Goal: Task Accomplishment & Management: Use online tool/utility

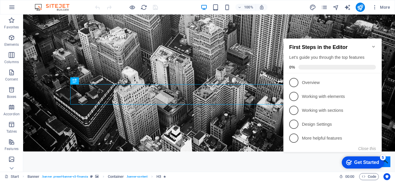
scroll to position [48, 0]
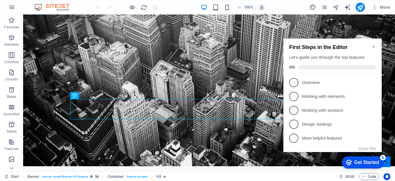
click at [375, 46] on icon "Minimize checklist" at bounding box center [373, 47] width 3 height 2
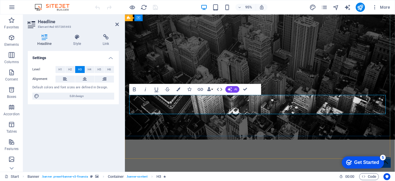
drag, startPoint x: 366, startPoint y: 104, endPoint x: 257, endPoint y: 102, distance: 108.8
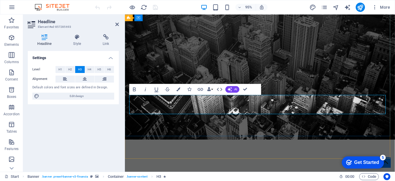
drag, startPoint x: 360, startPoint y: 104, endPoint x: 315, endPoint y: 100, distance: 45.3
drag, startPoint x: 170, startPoint y: 102, endPoint x: 357, endPoint y: 103, distance: 187.2
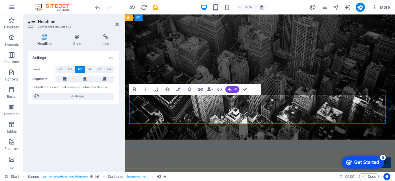
drag, startPoint x: 365, startPoint y: 124, endPoint x: 171, endPoint y: 124, distance: 194.5
click at [156, 90] on icon "button" at bounding box center [156, 89] width 7 height 7
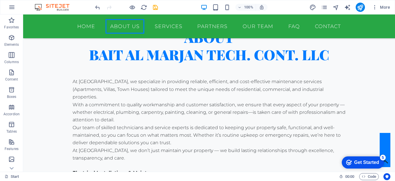
scroll to position [444, 0]
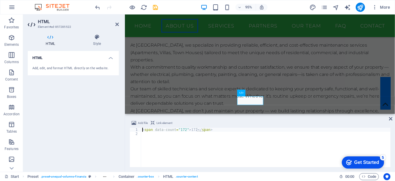
click at [192, 130] on div "< span data-count = "172" > 172 </ span >" at bounding box center [265, 151] width 249 height 47
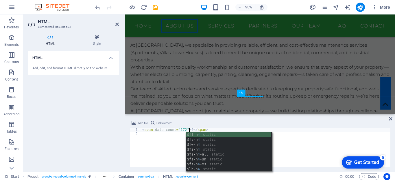
scroll to position [0, 4]
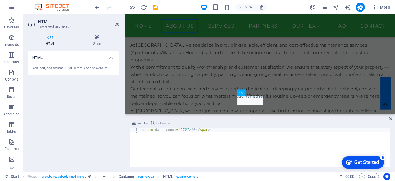
type textarea "<span data-count="172">40+</span>"
click at [284, 104] on div "Text" at bounding box center [281, 106] width 16 height 7
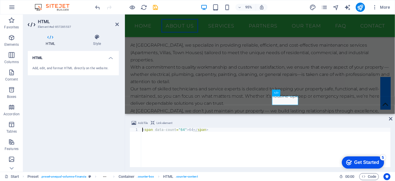
click at [189, 130] on div "< span data-count = "64" > 64 </ span >" at bounding box center [265, 151] width 249 height 47
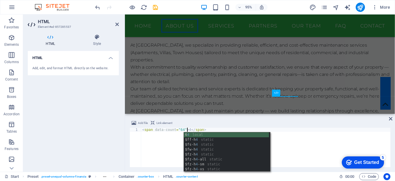
scroll to position [0, 3]
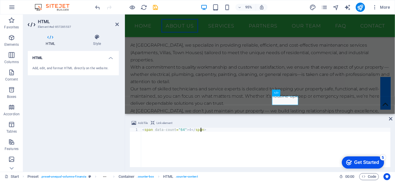
click at [293, 153] on div "< span data-count = "64" > 4 </ span >" at bounding box center [265, 151] width 249 height 47
type textarea "<span data-count="64">4</span>"
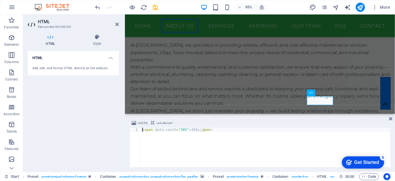
click at [193, 130] on div "< span data-count = "385" > 385 </ span >" at bounding box center [265, 151] width 249 height 47
type textarea "<span data-count="385">100+</span>"
click at [390, 120] on icon at bounding box center [390, 118] width 3 height 5
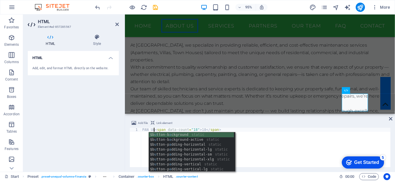
scroll to position [0, 1]
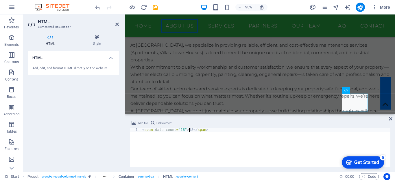
click at [189, 129] on div "< span data-count = "18" > 18 </ span >" at bounding box center [265, 151] width 249 height 47
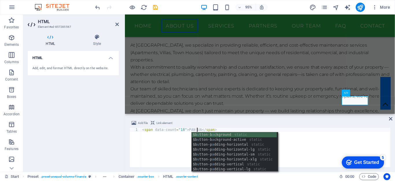
type textarea "<span data-count="18">PAN [GEOGRAPHIC_DATA]</span>"
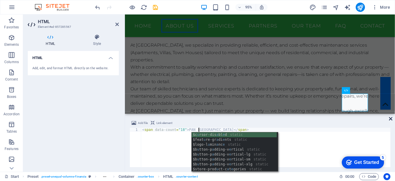
click at [390, 120] on icon at bounding box center [390, 118] width 3 height 5
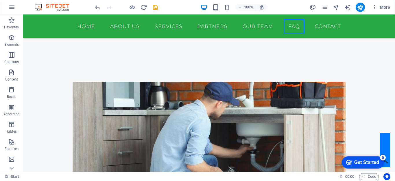
scroll to position [1710, 0]
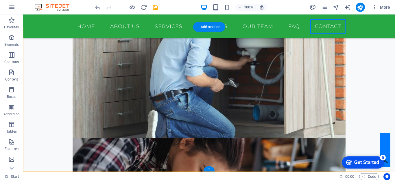
click at [210, 168] on div "+" at bounding box center [208, 168] width 11 height 5
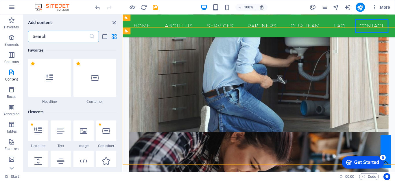
click at [210, 28] on nav "Home About us Services Partners OUR TEAM FAQ Contact" at bounding box center [266, 26] width 273 height 14
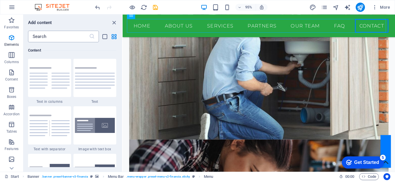
scroll to position [1709, 0]
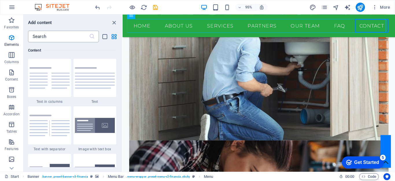
click at [58, 36] on input "text" at bounding box center [58, 37] width 61 height 12
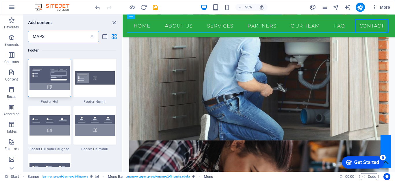
scroll to position [0, 0]
type input "MAPS"
click at [99, 77] on img at bounding box center [95, 77] width 40 height 13
click at [123, 77] on div "H3 Banner Container Banner Info Bar Logo Spacer Separator Spacer Text Container…" at bounding box center [259, 92] width 273 height 157
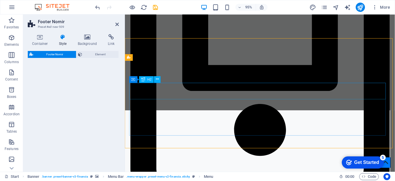
scroll to position [161, 0]
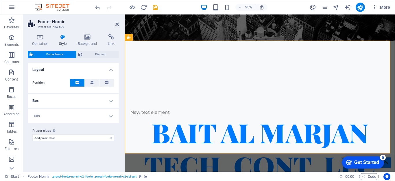
scroll to position [182, 0]
click at [115, 25] on icon at bounding box center [116, 24] width 3 height 5
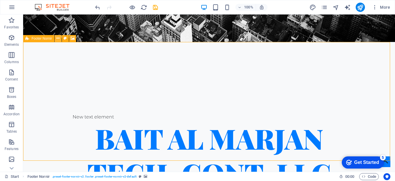
click at [57, 39] on icon at bounding box center [57, 38] width 3 height 6
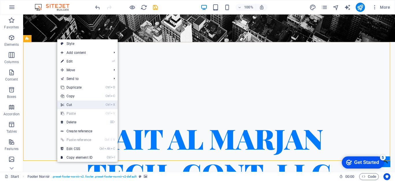
click at [78, 102] on link "Ctrl X Cut" at bounding box center [76, 104] width 39 height 9
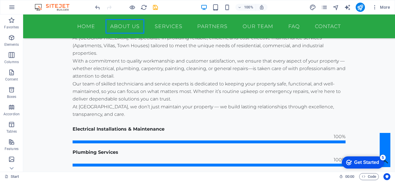
scroll to position [473, 0]
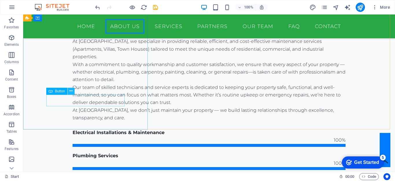
click at [74, 90] on button at bounding box center [71, 91] width 7 height 7
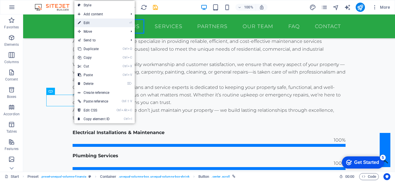
click at [104, 21] on link "⏎ Edit" at bounding box center [93, 23] width 39 height 9
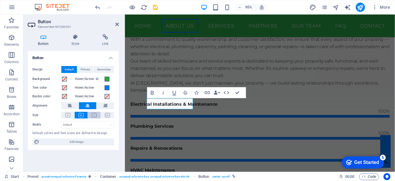
scroll to position [481, 0]
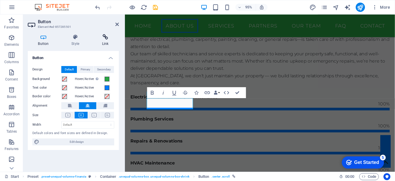
click at [102, 41] on h4 "Link" at bounding box center [105, 40] width 27 height 12
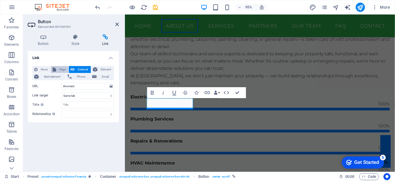
click at [63, 68] on span "Page" at bounding box center [62, 69] width 9 height 7
select select
click at [76, 69] on button "External" at bounding box center [80, 69] width 22 height 7
select select "blank"
click at [78, 86] on input "#contact" at bounding box center [87, 86] width 53 height 7
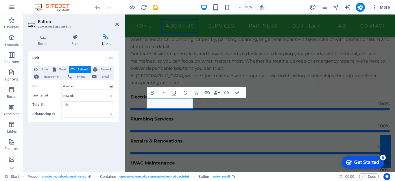
click at [114, 25] on header "Button Element #ed-857285501" at bounding box center [73, 21] width 91 height 15
click at [118, 23] on icon at bounding box center [116, 24] width 3 height 5
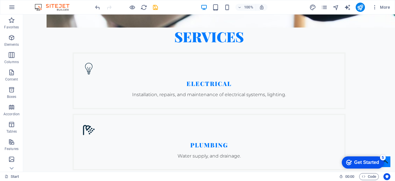
scroll to position [0, 0]
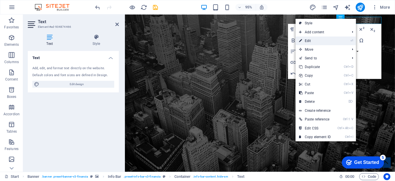
click at [317, 41] on link "⏎ Edit" at bounding box center [315, 40] width 39 height 9
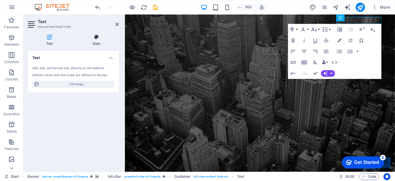
click at [94, 41] on h4 "Style" at bounding box center [96, 40] width 45 height 12
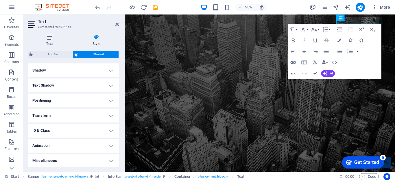
scroll to position [140, 0]
click at [110, 156] on h4 "Miscellaneous" at bounding box center [73, 160] width 91 height 14
drag, startPoint x: 117, startPoint y: 142, endPoint x: 118, endPoint y: 153, distance: 10.7
click at [118, 153] on div "Layout How this element expands within the layout (Flexbox). Size Default auto …" at bounding box center [73, 115] width 91 height 104
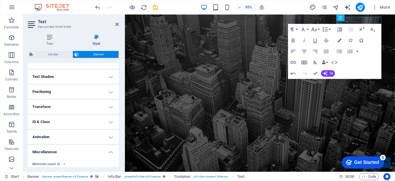
scroll to position [176, 0]
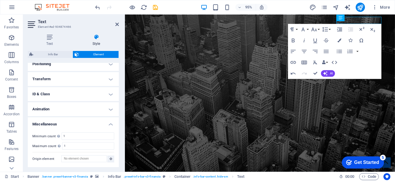
drag, startPoint x: 118, startPoint y: 153, endPoint x: 8, endPoint y: 92, distance: 126.0
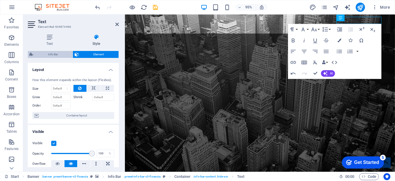
click at [44, 54] on span "Info Bar" at bounding box center [53, 54] width 36 height 7
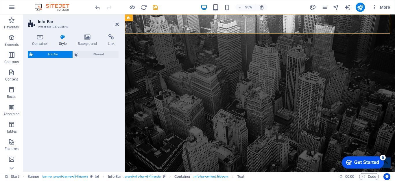
select select "rem"
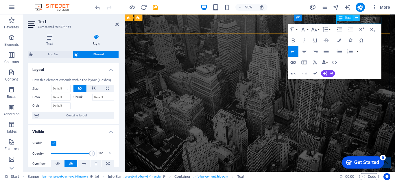
click at [0, 0] on icon "publish" at bounding box center [0, 0] width 0 height 0
